Goal: Ask a question: Seek information or help from site administrators or community

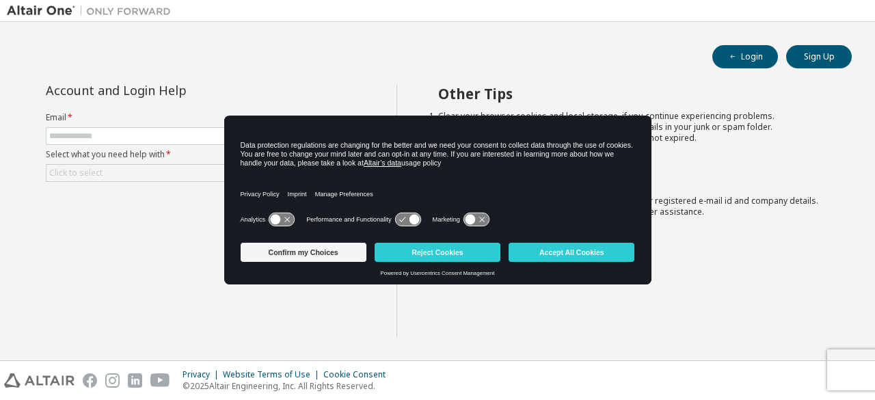
click at [548, 248] on button "Accept All Cookies" at bounding box center [572, 252] width 126 height 19
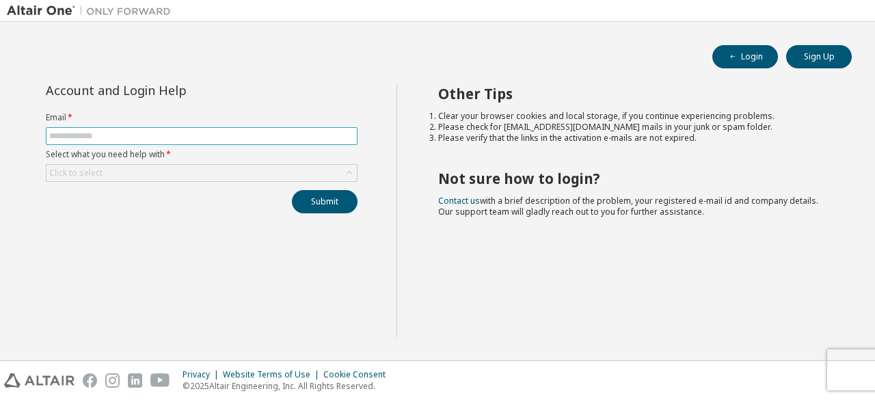
click at [141, 128] on span at bounding box center [202, 136] width 312 height 18
click at [148, 137] on input "text" at bounding box center [201, 136] width 305 height 11
type input "**********"
click at [174, 161] on form "**********" at bounding box center [202, 147] width 312 height 70
click at [188, 172] on div "Click to select" at bounding box center [202, 173] width 310 height 16
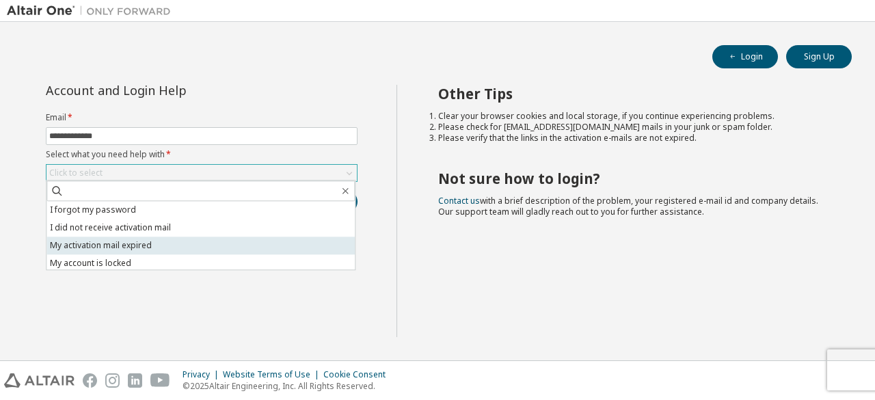
click at [142, 245] on li "My activation mail expired" at bounding box center [201, 246] width 308 height 18
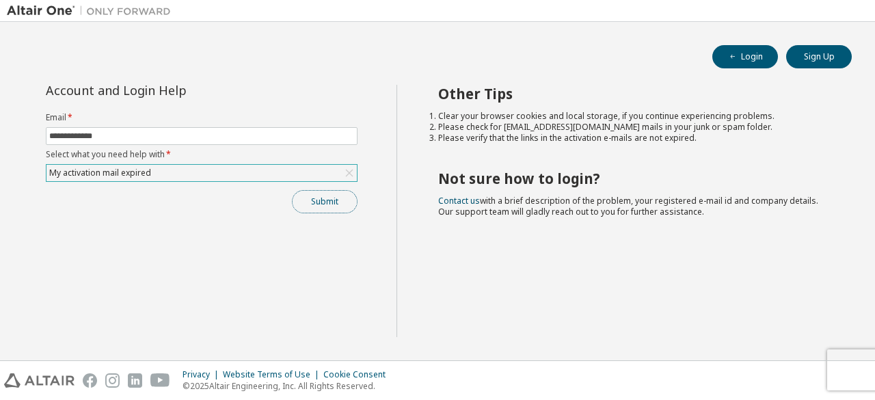
click at [331, 196] on button "Submit" at bounding box center [325, 201] width 66 height 23
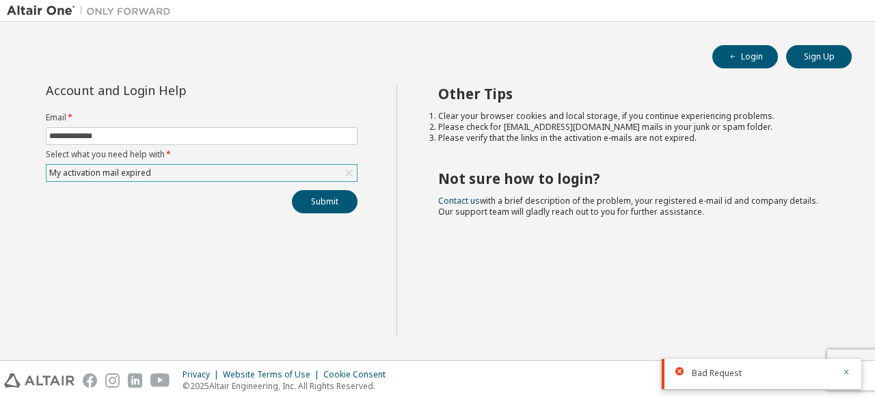
click at [211, 174] on div "My activation mail expired" at bounding box center [202, 173] width 310 height 16
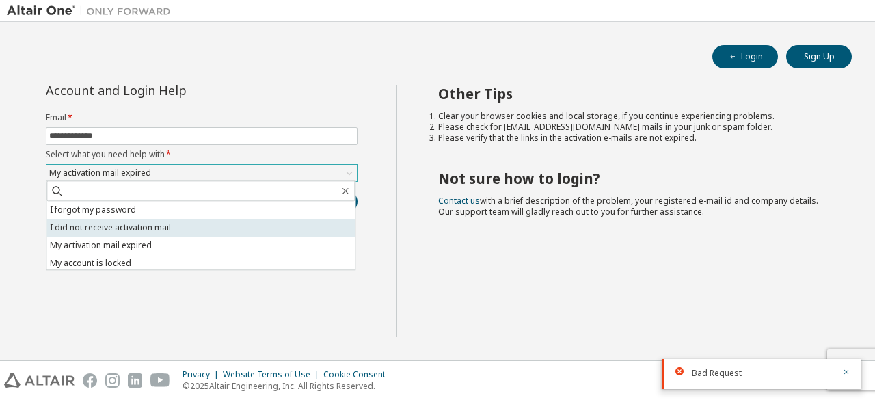
click at [116, 225] on li "I did not receive activation mail" at bounding box center [201, 228] width 308 height 18
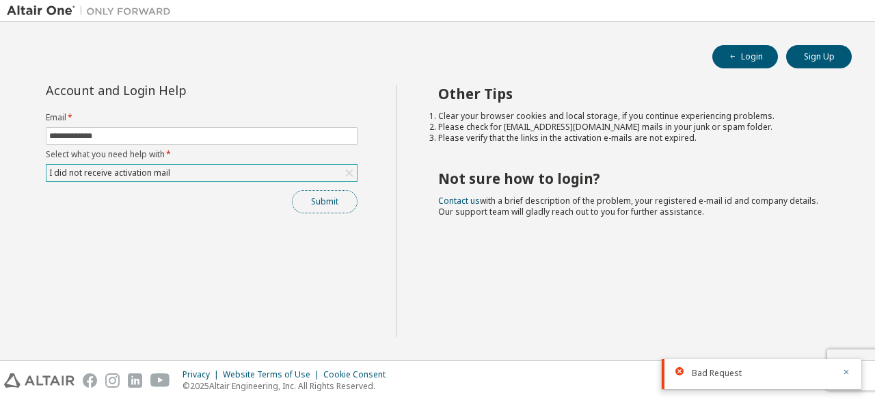
click at [323, 198] on button "Submit" at bounding box center [325, 201] width 66 height 23
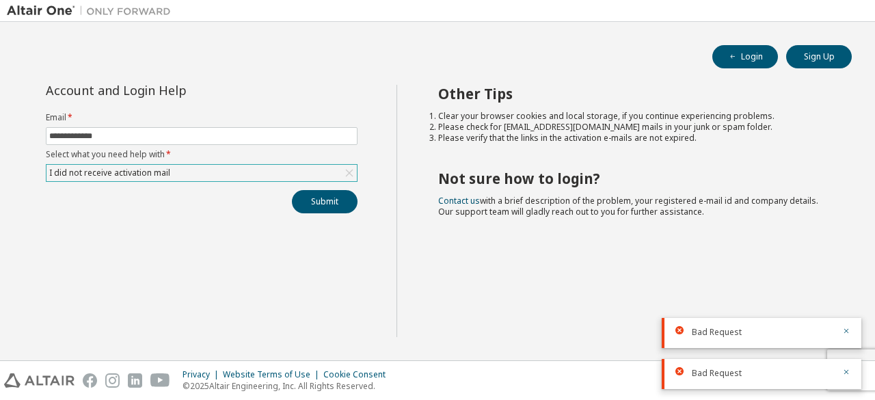
click at [291, 166] on div "I did not receive activation mail" at bounding box center [202, 173] width 310 height 16
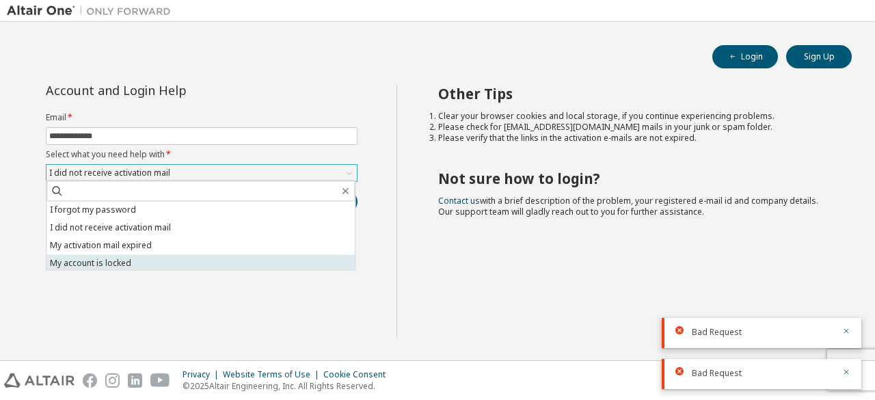
click at [145, 266] on li "My account is locked" at bounding box center [201, 263] width 308 height 18
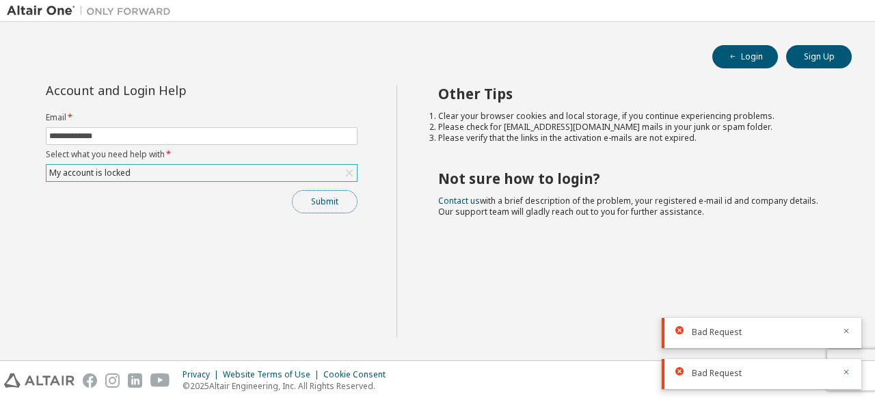
click at [334, 198] on button "Submit" at bounding box center [325, 201] width 66 height 23
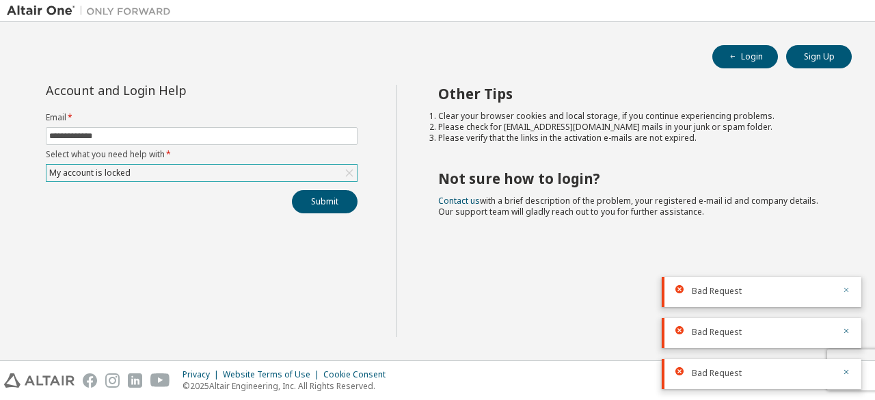
click at [845, 291] on icon "button" at bounding box center [846, 290] width 8 height 8
click at [845, 291] on body "**********" at bounding box center [437, 200] width 875 height 400
click at [847, 329] on icon "button" at bounding box center [846, 331] width 8 height 8
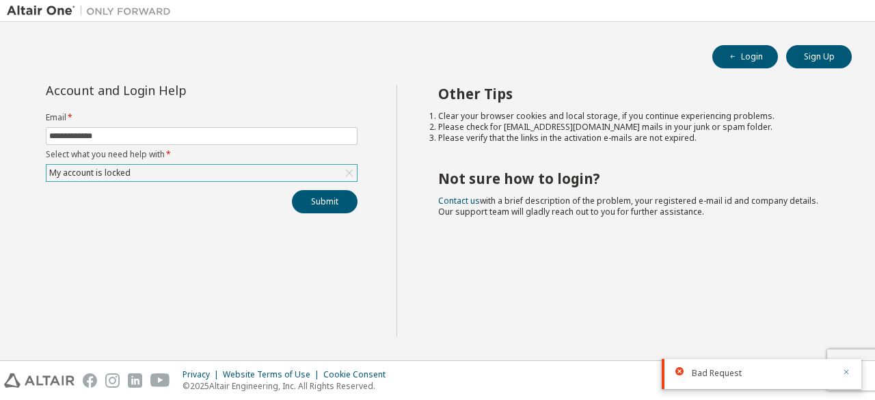
click at [847, 371] on icon "button" at bounding box center [846, 372] width 8 height 8
click at [280, 178] on div "My account is locked" at bounding box center [202, 173] width 310 height 16
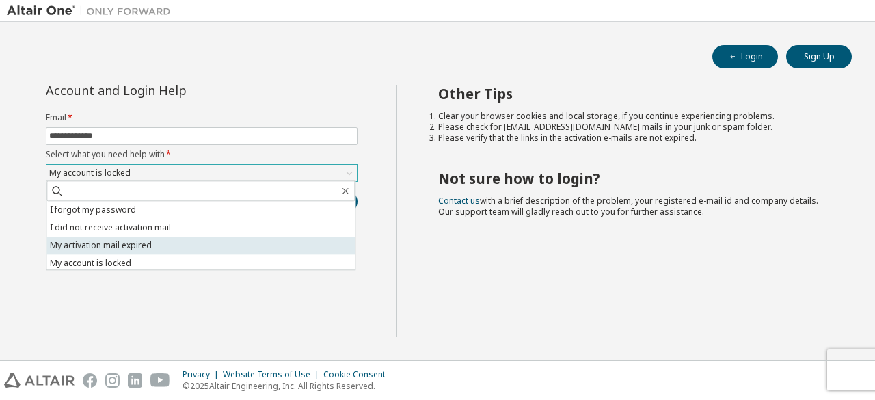
click at [168, 241] on li "My activation mail expired" at bounding box center [201, 246] width 308 height 18
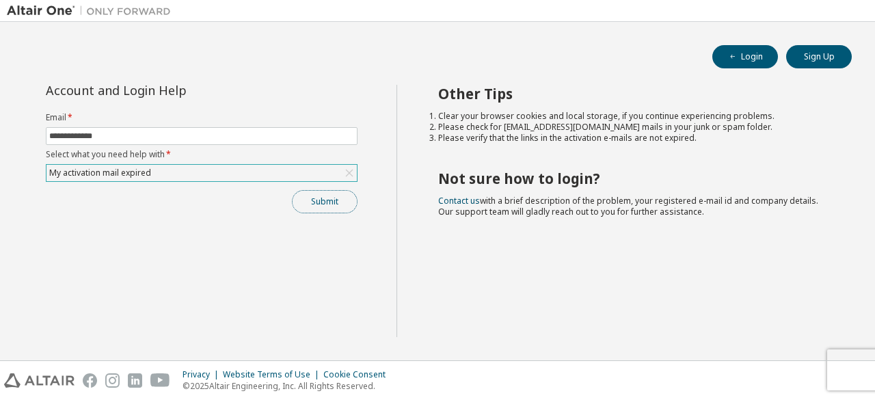
click at [331, 195] on button "Submit" at bounding box center [325, 201] width 66 height 23
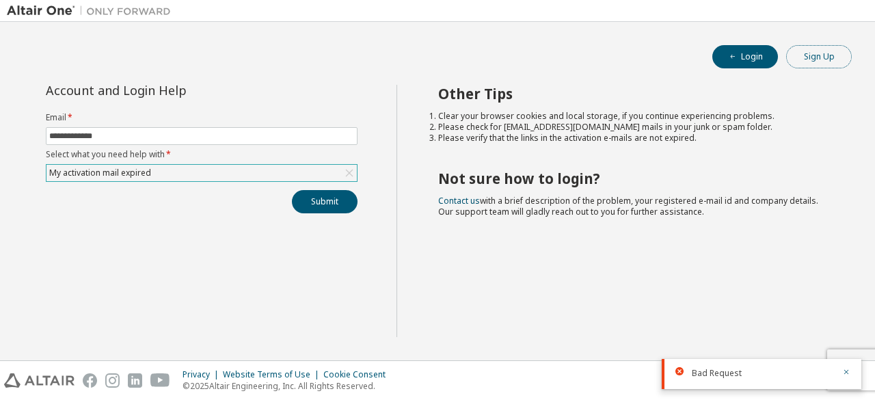
click at [828, 53] on button "Sign Up" at bounding box center [819, 56] width 66 height 23
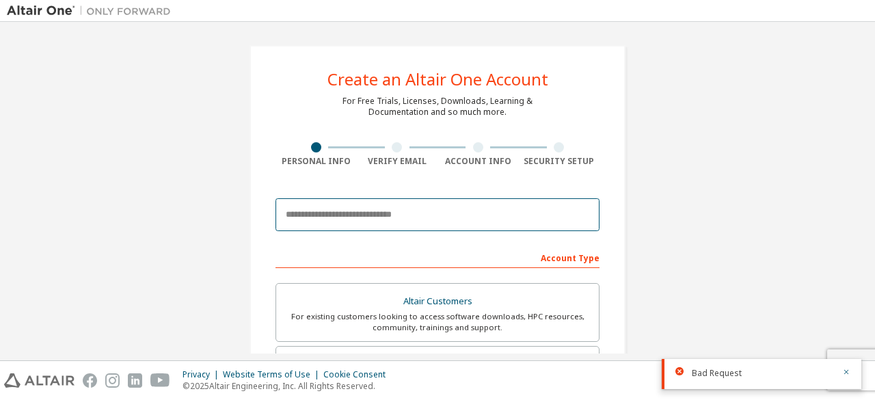
click at [317, 216] on input "email" at bounding box center [438, 214] width 324 height 33
type input "**********"
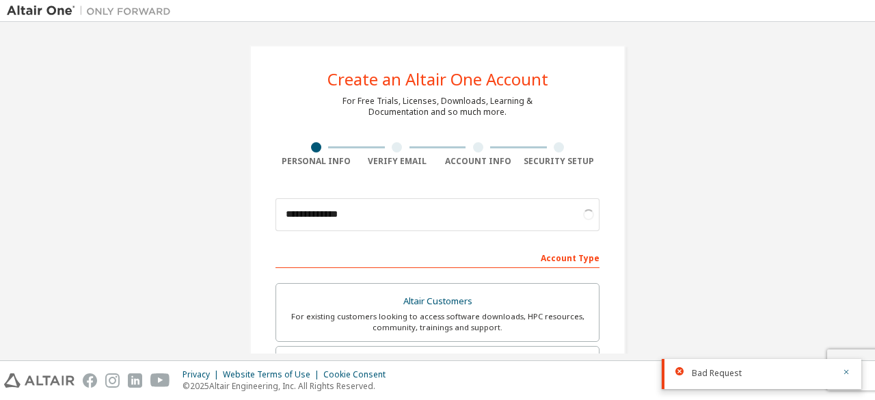
click at [366, 258] on div "Account Type" at bounding box center [438, 257] width 324 height 22
